Goal: Book appointment/travel/reservation

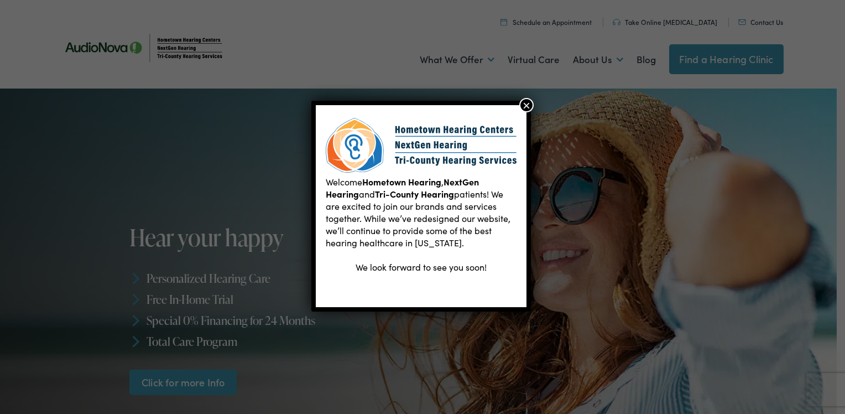
click at [522, 106] on button "×" at bounding box center [527, 105] width 14 height 14
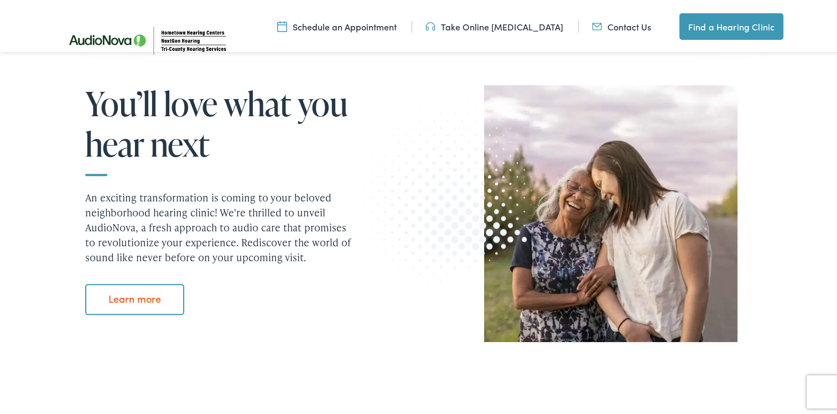
scroll to position [1162, 0]
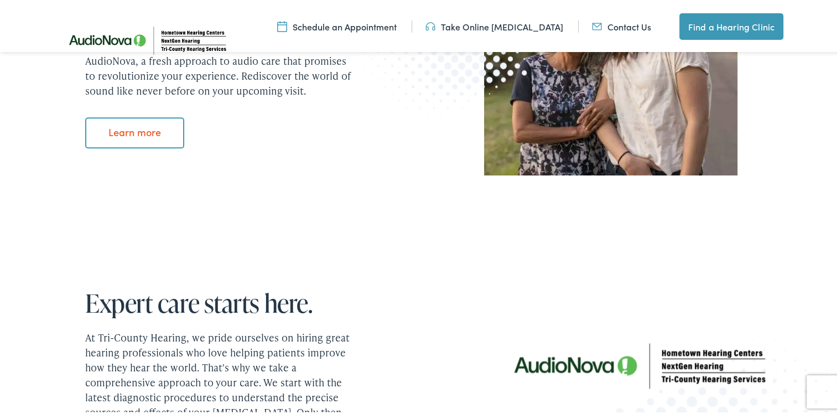
click at [729, 29] on link "Find a Hearing Clinic" at bounding box center [731, 24] width 104 height 27
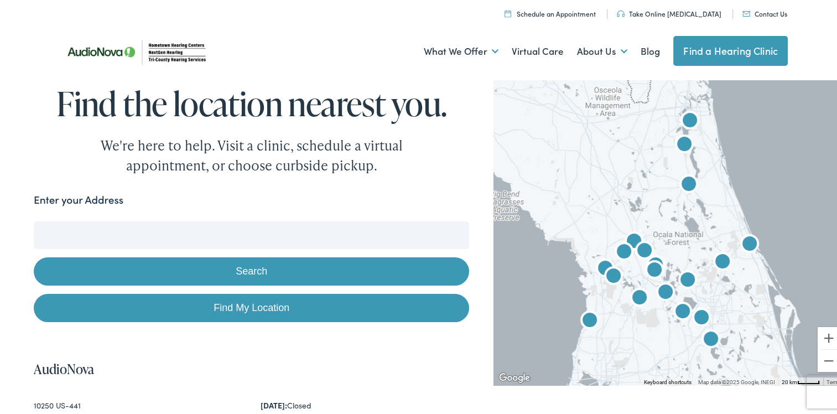
click at [189, 240] on input "Enter your Address" at bounding box center [251, 233] width 435 height 28
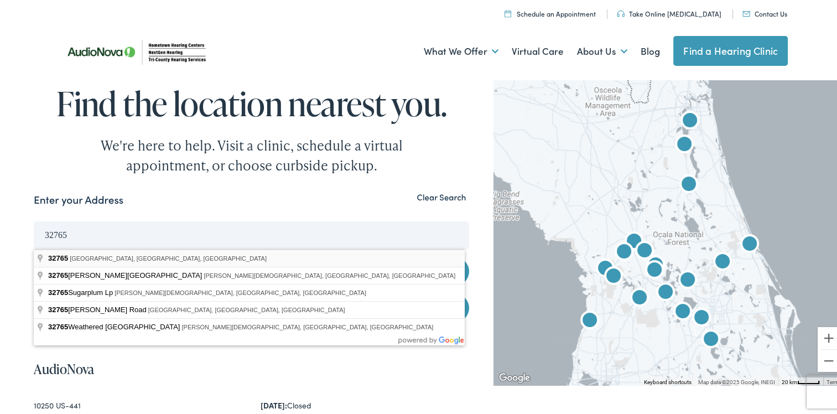
type input "Oviedo, FL 32765, USA"
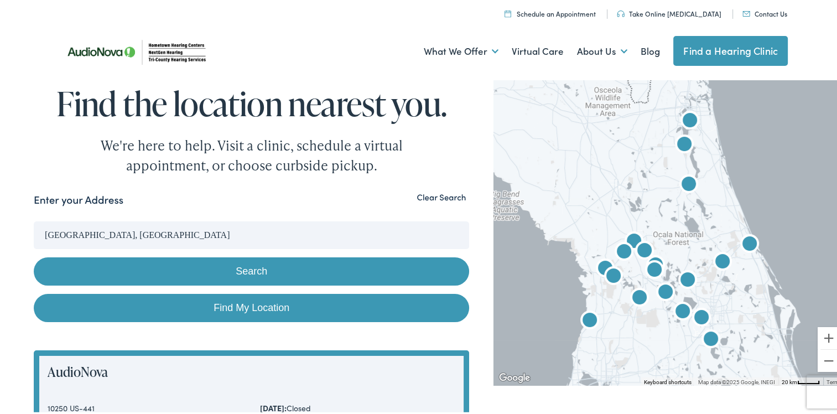
click at [179, 267] on button "Search" at bounding box center [251, 269] width 435 height 28
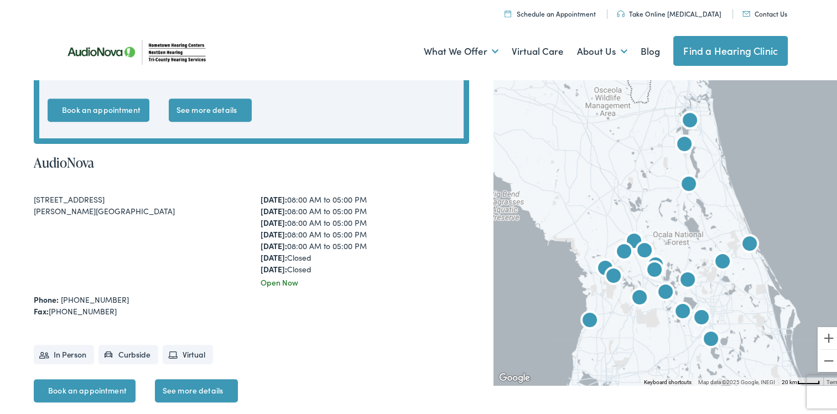
scroll to position [387, 0]
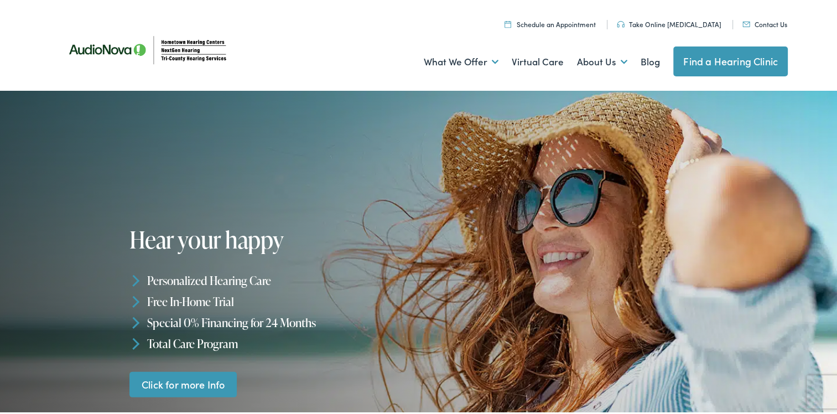
click at [565, 21] on link "Schedule an Appointment" at bounding box center [550, 21] width 91 height 9
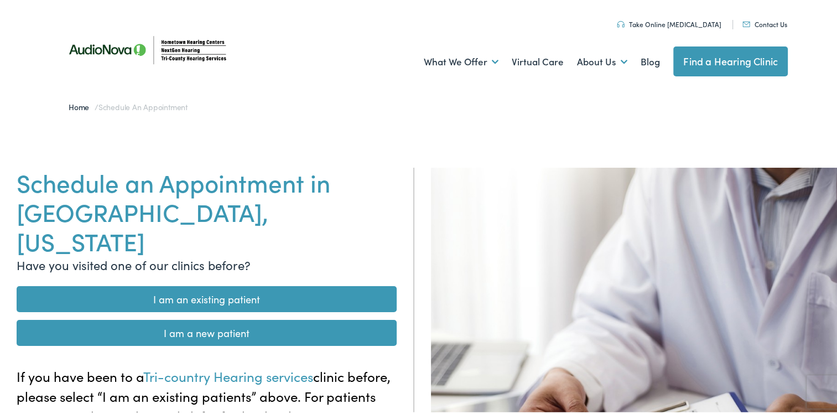
click at [286, 284] on link "I am an existing patient" at bounding box center [207, 297] width 380 height 26
